Goal: Task Accomplishment & Management: Complete application form

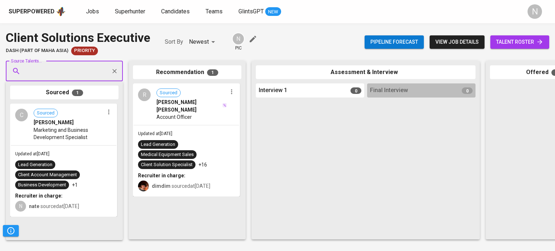
click at [237, 158] on div "Updated at [DATE] Lead Generation Medical Equipment Sales Client Solution Speci…" at bounding box center [187, 160] width 106 height 71
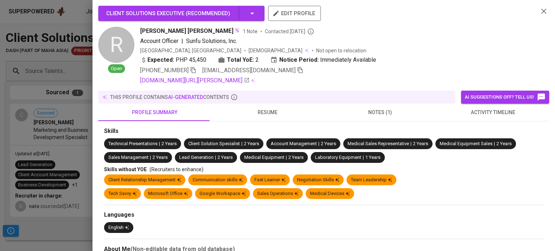
click at [46, 188] on div at bounding box center [277, 125] width 555 height 251
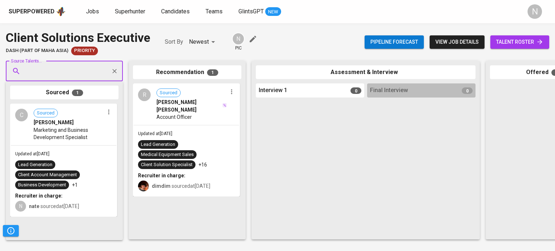
click at [169, 225] on div "R Sourced [PERSON_NAME] [PERSON_NAME] Account Officer Updated at [DATE] Lead Ge…" at bounding box center [187, 159] width 108 height 152
paste input "[EMAIL_ADDRESS][DOMAIN_NAME]"
type input "[EMAIL_ADDRESS][DOMAIN_NAME]"
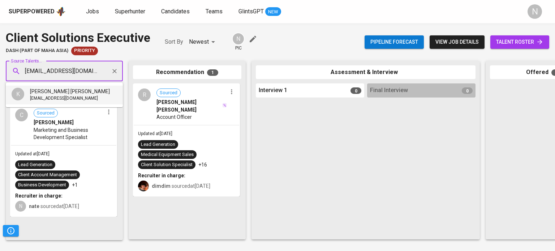
click at [42, 96] on span "[EMAIL_ADDRESS][DOMAIN_NAME]" at bounding box center [64, 98] width 68 height 7
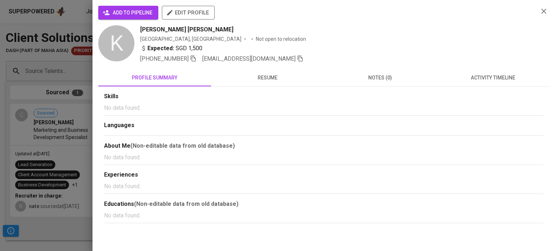
click at [136, 12] on span "add to pipeline" at bounding box center [128, 12] width 48 height 9
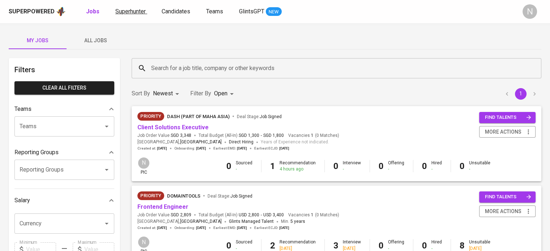
click at [135, 13] on span "Superhunter" at bounding box center [130, 11] width 30 height 7
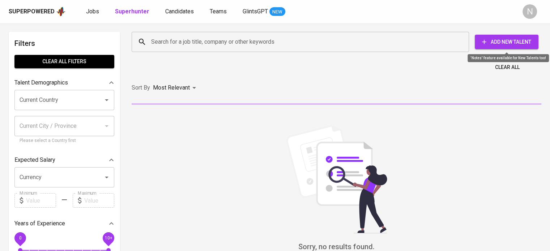
click at [480, 44] on icon "button" at bounding box center [483, 41] width 7 height 7
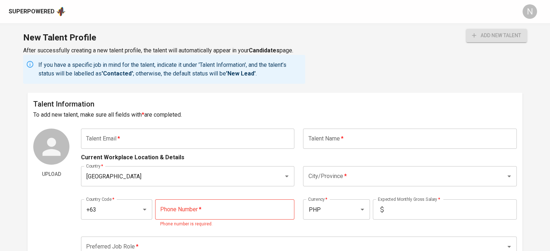
click at [218, 135] on input "text" at bounding box center [187, 139] width 213 height 20
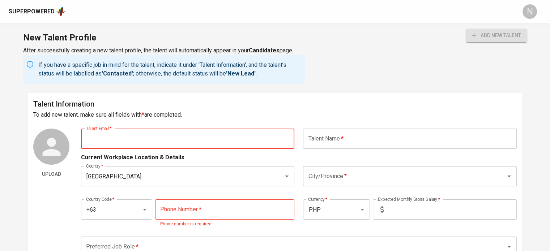
paste input "[EMAIL_ADDRESS][DOMAIN_NAME]"
type input "[EMAIL_ADDRESS][DOMAIN_NAME]"
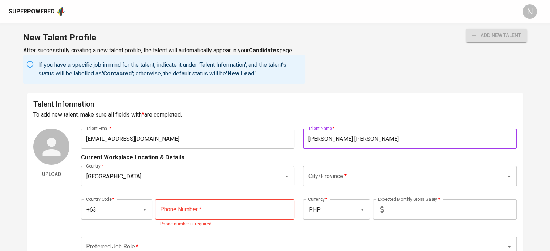
type input "[PERSON_NAME] [PERSON_NAME]"
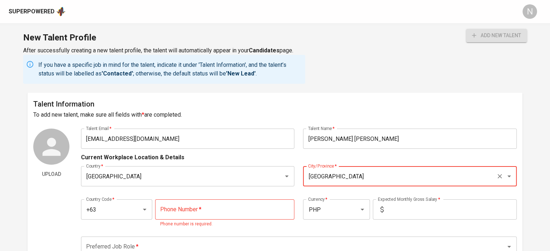
type input "Quezon City"
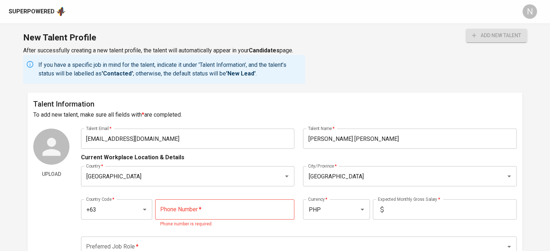
click at [242, 214] on input "tel" at bounding box center [225, 210] width 140 height 20
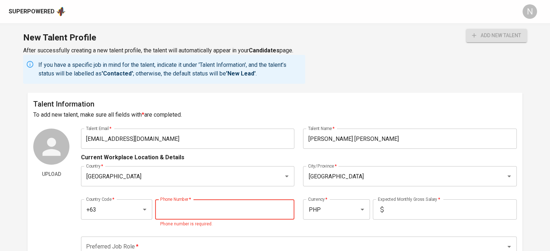
paste input "956-037-2317"
type input "956-037-2317"
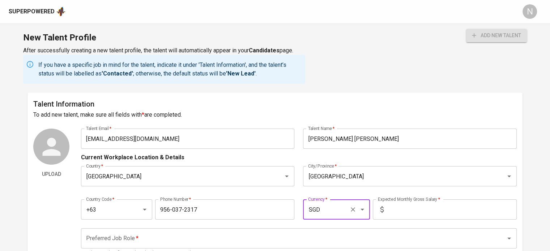
type input "SGD"
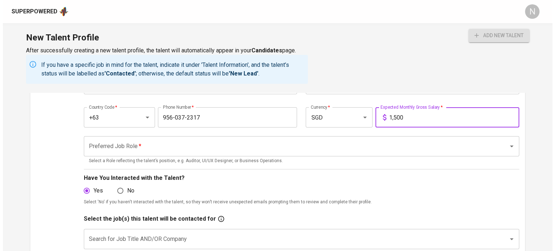
scroll to position [108, 0]
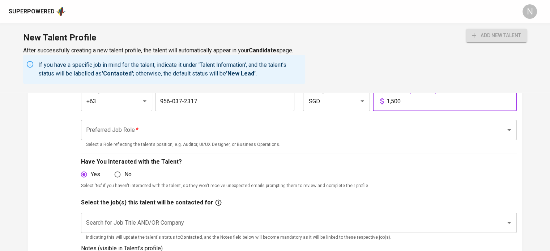
type input "1,500"
click at [177, 129] on input "Preferred Job Role   *" at bounding box center [288, 130] width 409 height 14
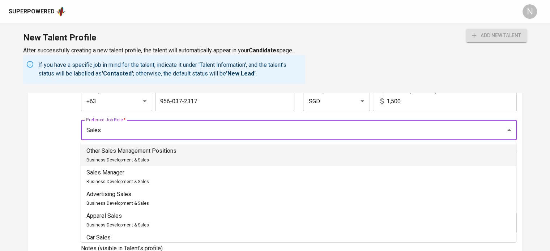
click at [149, 157] on div "Other Sales Management Positions Business Development & Sales" at bounding box center [131, 155] width 90 height 17
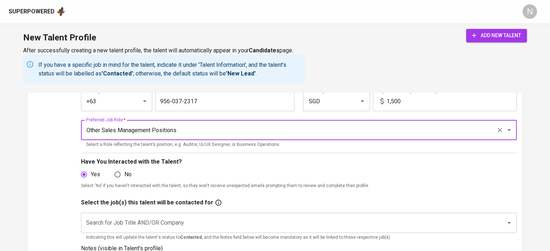
type input "Other Sales Management Positions"
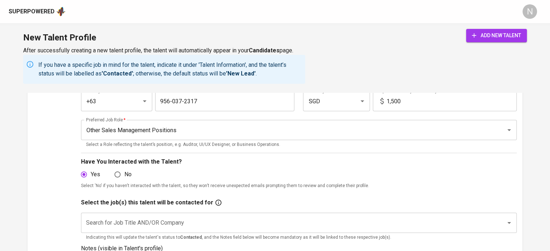
click at [494, 34] on span "add new talent" at bounding box center [496, 35] width 49 height 9
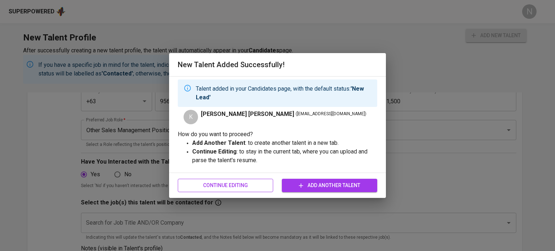
click at [219, 190] on button "Continue Editing" at bounding box center [225, 185] width 95 height 13
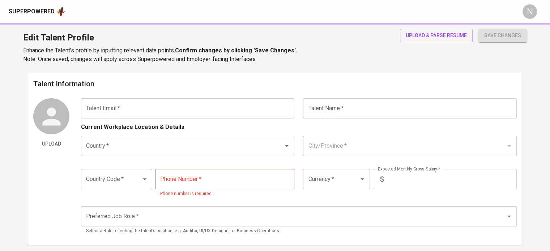
type input "[EMAIL_ADDRESS][DOMAIN_NAME]"
type input "[PERSON_NAME] [PERSON_NAME]"
type input "Philippines"
type input "Quezon City"
type input "+63"
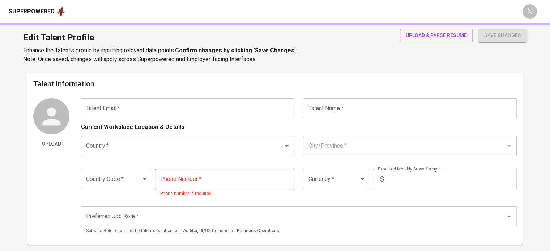
type input "956-037-2317"
type input "SGD"
type input "1,500"
type input "Other Sales Management Positions"
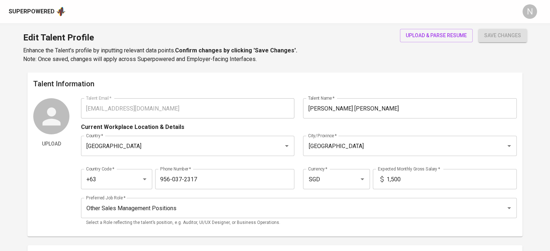
click at [73, 115] on div "Upload Talent Email   * kencarloaguila@gmail.com Talent Email * Talent Name   *…" at bounding box center [274, 164] width 483 height 133
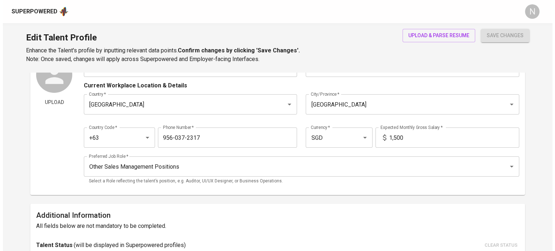
scroll to position [145, 0]
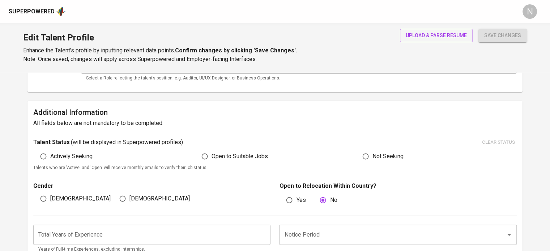
click at [458, 43] on div "upload & parse resume" at bounding box center [436, 46] width 73 height 35
click at [451, 32] on span "upload & parse resume" at bounding box center [436, 35] width 61 height 9
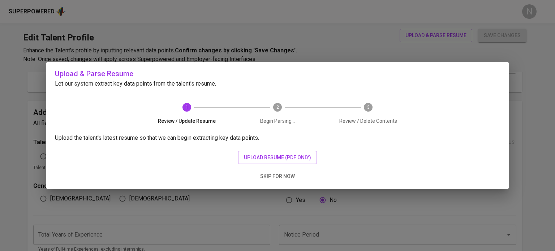
click at [306, 150] on div "Upload the talent's latest resume so that we can begin extracting key data poin…" at bounding box center [277, 161] width 463 height 55
click at [301, 153] on span "upload resume (pdf only)" at bounding box center [277, 157] width 67 height 9
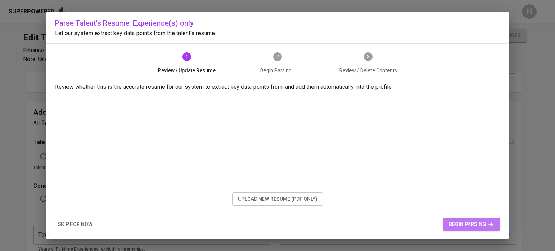
click at [469, 227] on span "begin parsing" at bounding box center [472, 224] width 46 height 9
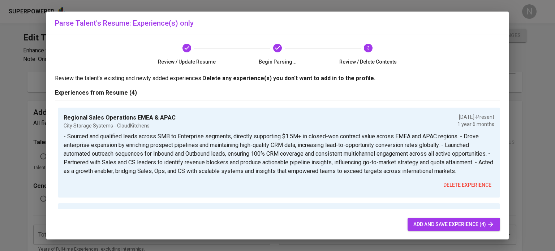
click at [453, 231] on div "add and save experience (4)" at bounding box center [277, 224] width 463 height 31
click at [453, 222] on span "add and save experience (4)" at bounding box center [453, 224] width 81 height 9
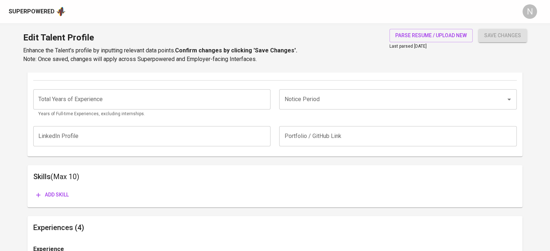
scroll to position [252, 0]
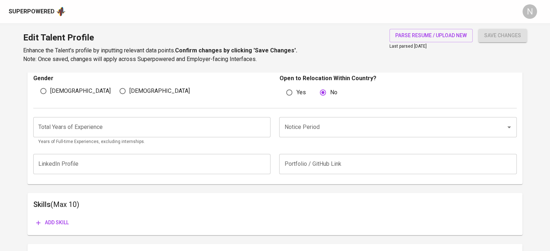
click at [50, 89] on input "[DEMOGRAPHIC_DATA]" at bounding box center [44, 91] width 14 height 14
radio input "true"
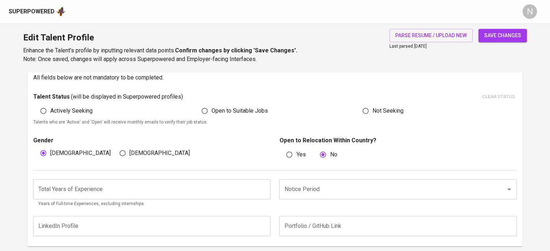
scroll to position [180, 0]
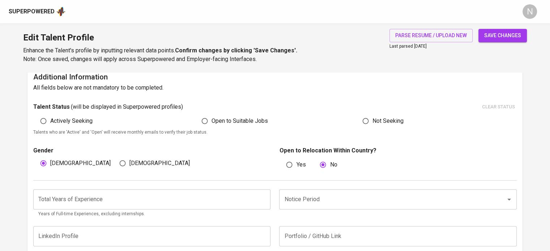
click at [64, 124] on span "Actively Seeking" at bounding box center [71, 121] width 42 height 9
click at [50, 124] on input "Actively Seeking" at bounding box center [44, 121] width 14 height 14
radio input "true"
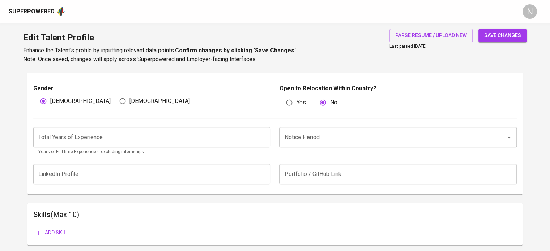
scroll to position [252, 0]
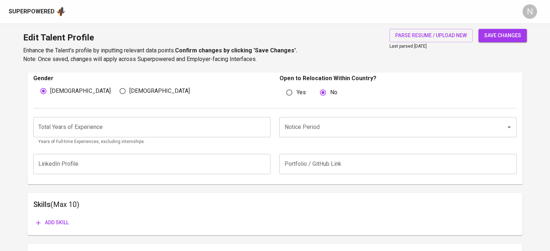
click at [487, 34] on span "save changes" at bounding box center [502, 35] width 37 height 9
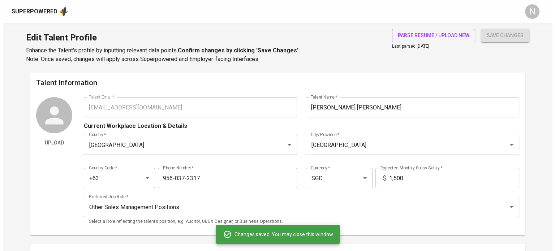
scroll to position [0, 0]
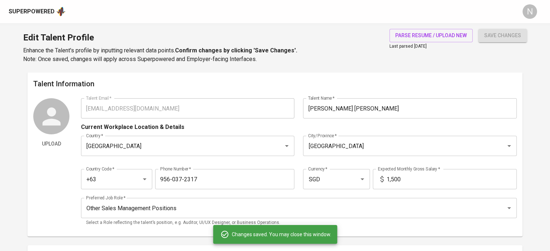
click at [80, 107] on div "Upload Talent Email   * kencarloaguila@gmail.com Talent Email * Talent Name   *…" at bounding box center [274, 164] width 483 height 133
click at [33, 13] on div "Superpowered" at bounding box center [32, 12] width 46 height 8
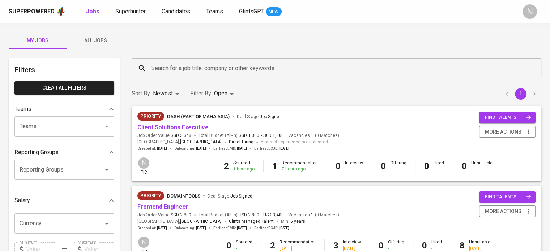
click at [157, 127] on link "Client Solutions Executive" at bounding box center [172, 127] width 71 height 7
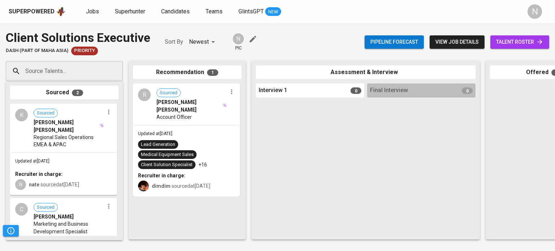
click at [68, 90] on div "Sourced 2" at bounding box center [64, 93] width 108 height 14
click at [67, 78] on div "Source Talents..." at bounding box center [64, 71] width 117 height 20
paste input "[EMAIL_ADDRESS][DOMAIN_NAME]"
type input "[EMAIL_ADDRESS][DOMAIN_NAME]"
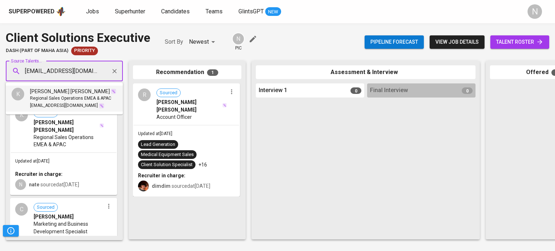
click at [66, 91] on span "[PERSON_NAME] [PERSON_NAME]" at bounding box center [70, 91] width 80 height 7
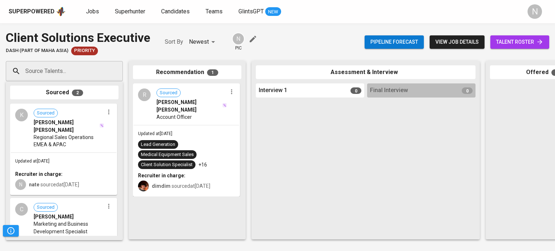
click at [314, 42] on div "Client Solutions Executive Dash (part of Maha Asia) Priority Sort By Newest NEW…" at bounding box center [277, 42] width 555 height 26
